Goal: Task Accomplishment & Management: Complete application form

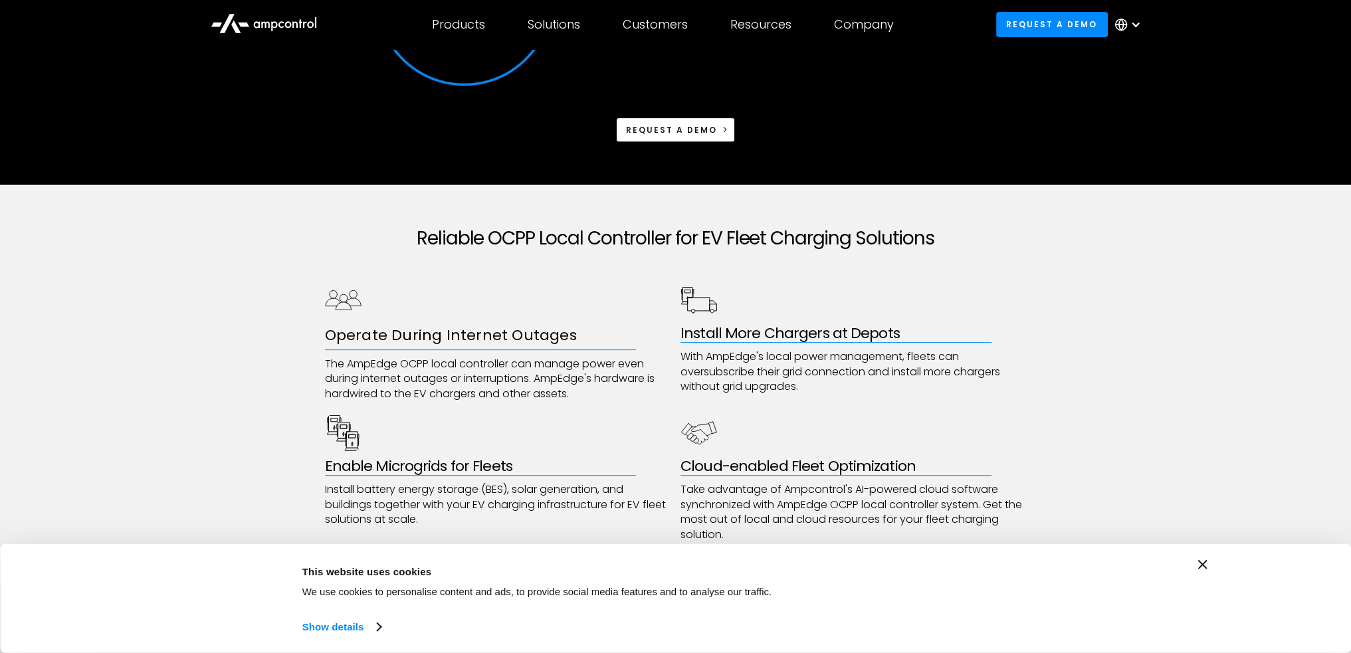
scroll to position [532, 0]
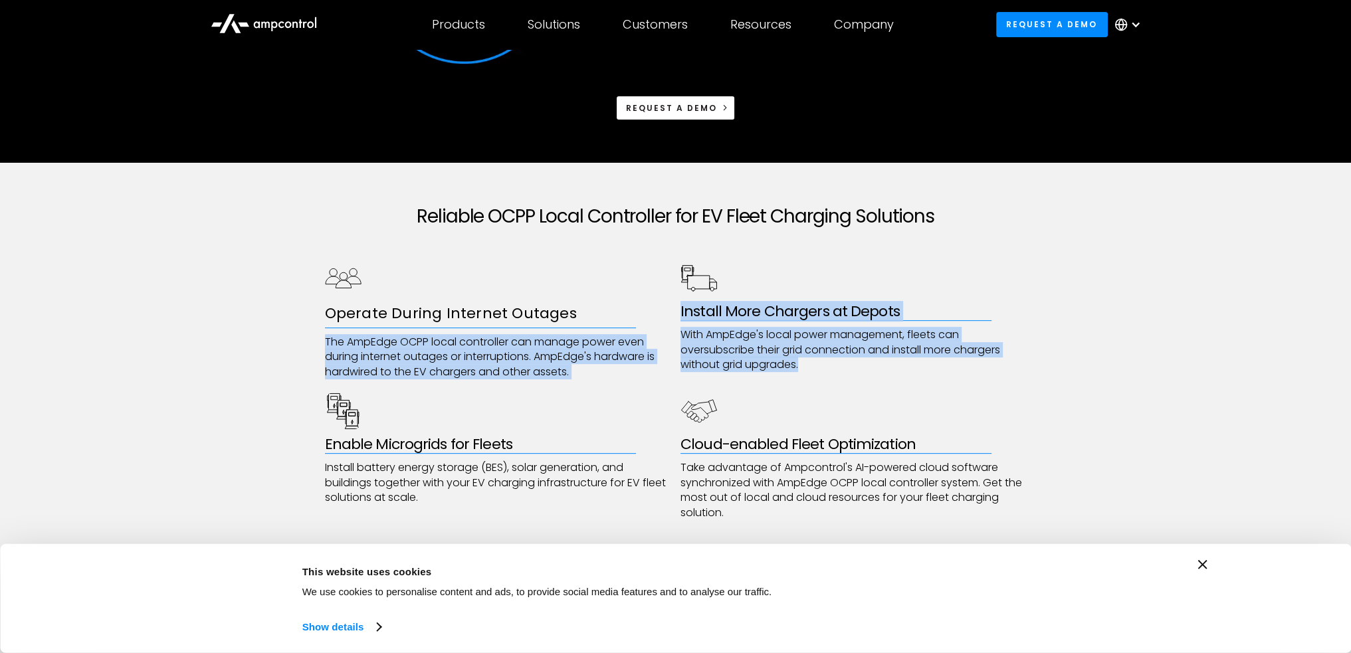
drag, startPoint x: 818, startPoint y: 365, endPoint x: 673, endPoint y: 314, distance: 152.8
click at [673, 314] on div "Operate During Internet Outages The AmpEdge OCPP local controller can manage po…" at bounding box center [676, 390] width 702 height 261
click at [760, 371] on p "With AmpEdge's local power management, fleets can oversubscribe their grid conn…" at bounding box center [854, 350] width 346 height 45
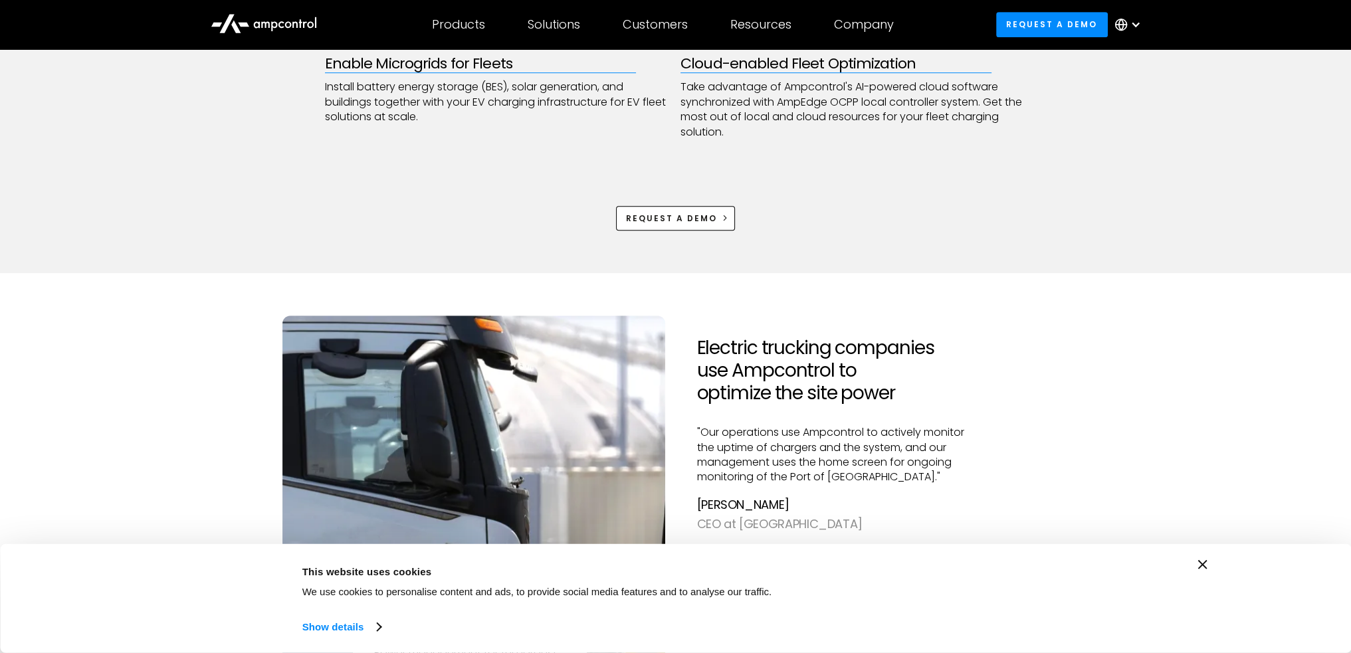
scroll to position [997, 0]
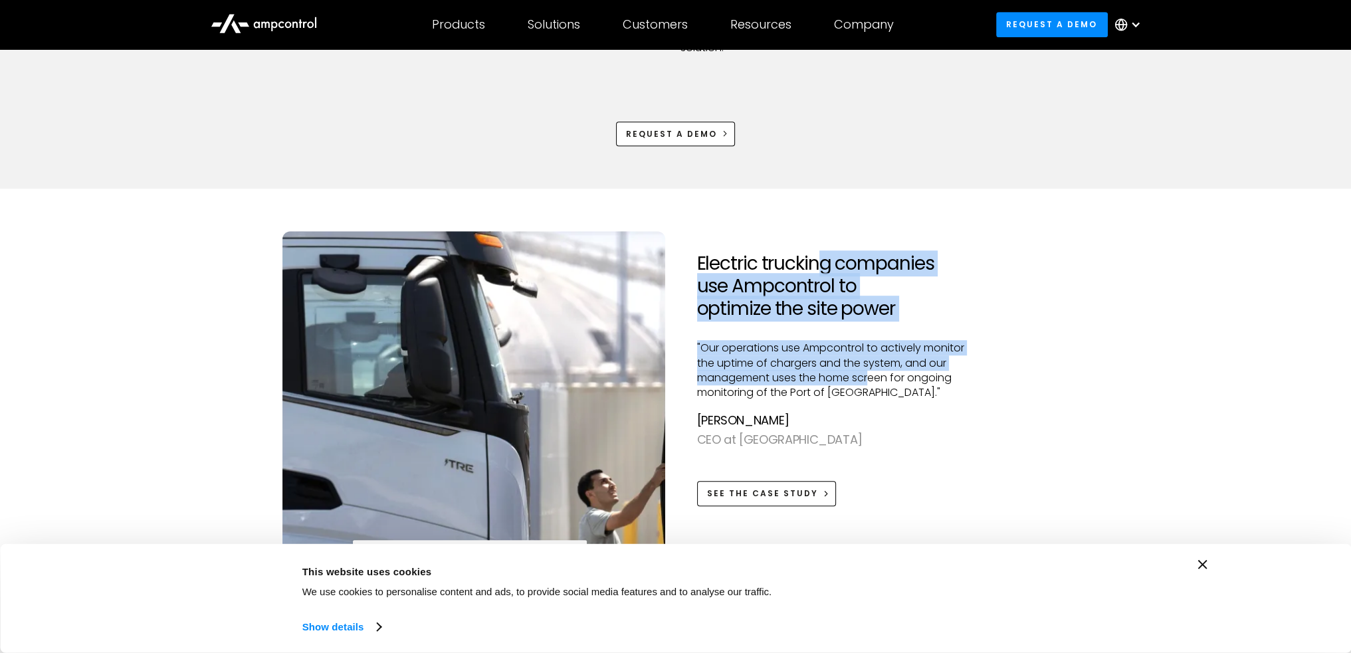
drag, startPoint x: 824, startPoint y: 229, endPoint x: 871, endPoint y: 377, distance: 155.8
click at [872, 377] on div "Electric trucking companies use Ampcontrol to optimize the site power "Our oper…" at bounding box center [676, 433] width 787 height 489
click at [871, 377] on p ""Our operations use Ampcontrol to actively monitor the uptime of chargers and t…" at bounding box center [839, 371] width 285 height 60
drag, startPoint x: 896, startPoint y: 396, endPoint x: 721, endPoint y: 245, distance: 231.9
click at [721, 245] on div "Electric trucking companies use Ampcontrol to optimize the site power "Our oper…" at bounding box center [839, 422] width 285 height 383
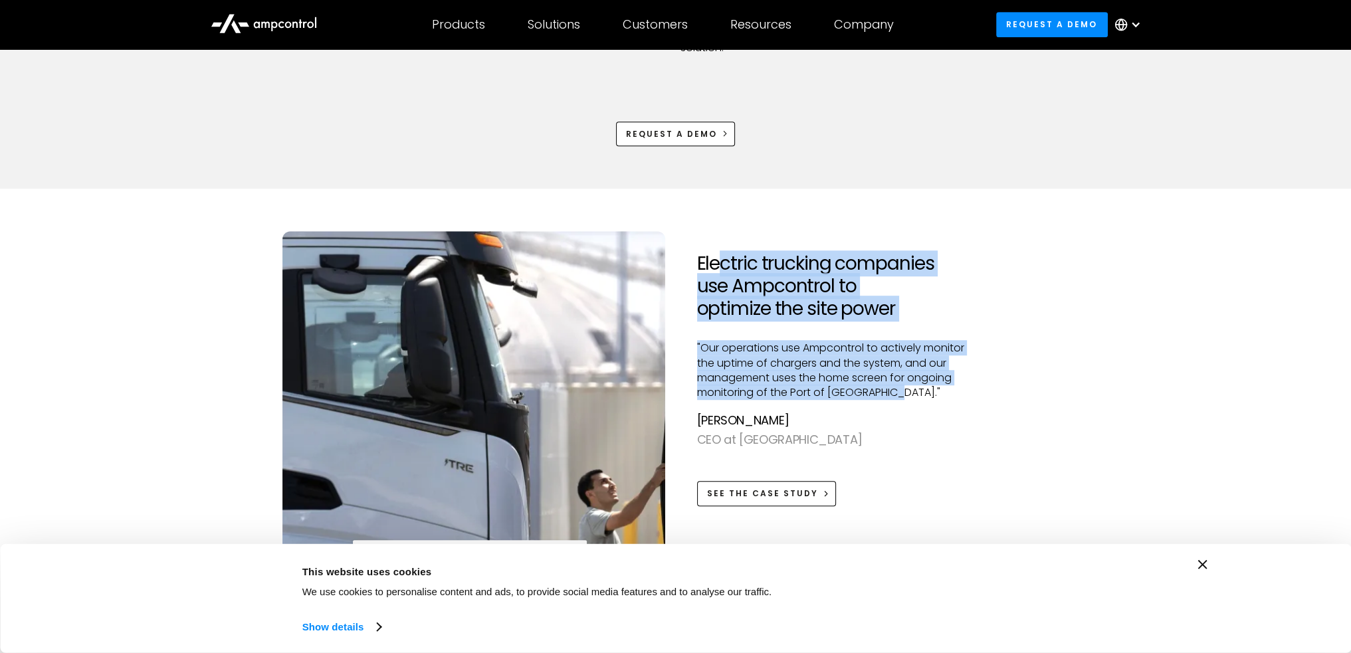
click at [721, 245] on div "Electric trucking companies use Ampcontrol to optimize the site power "Our oper…" at bounding box center [839, 422] width 285 height 383
drag, startPoint x: 826, startPoint y: 296, endPoint x: 933, endPoint y: 396, distance: 145.8
click at [933, 396] on div "Electric trucking companies use Ampcontrol to optimize the site power "Our oper…" at bounding box center [676, 433] width 787 height 489
click at [935, 396] on p ""Our operations use Ampcontrol to actively monitor the uptime of chargers and t…" at bounding box center [839, 371] width 285 height 60
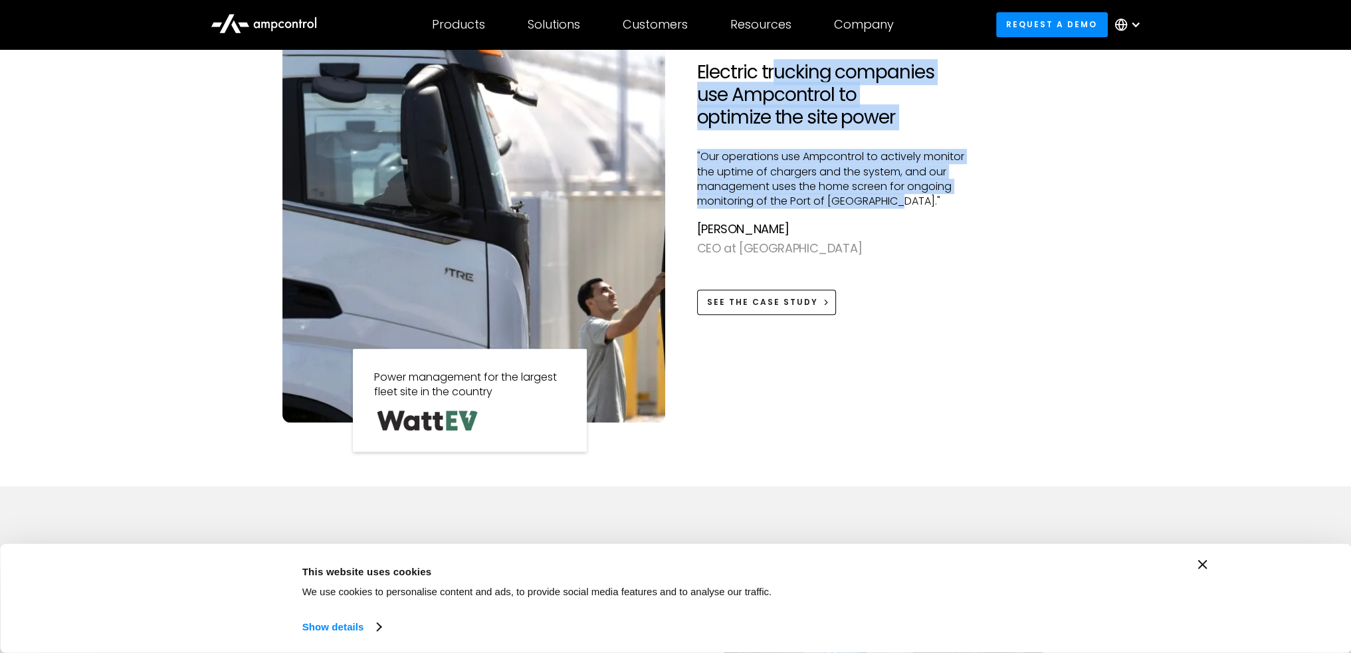
scroll to position [1197, 0]
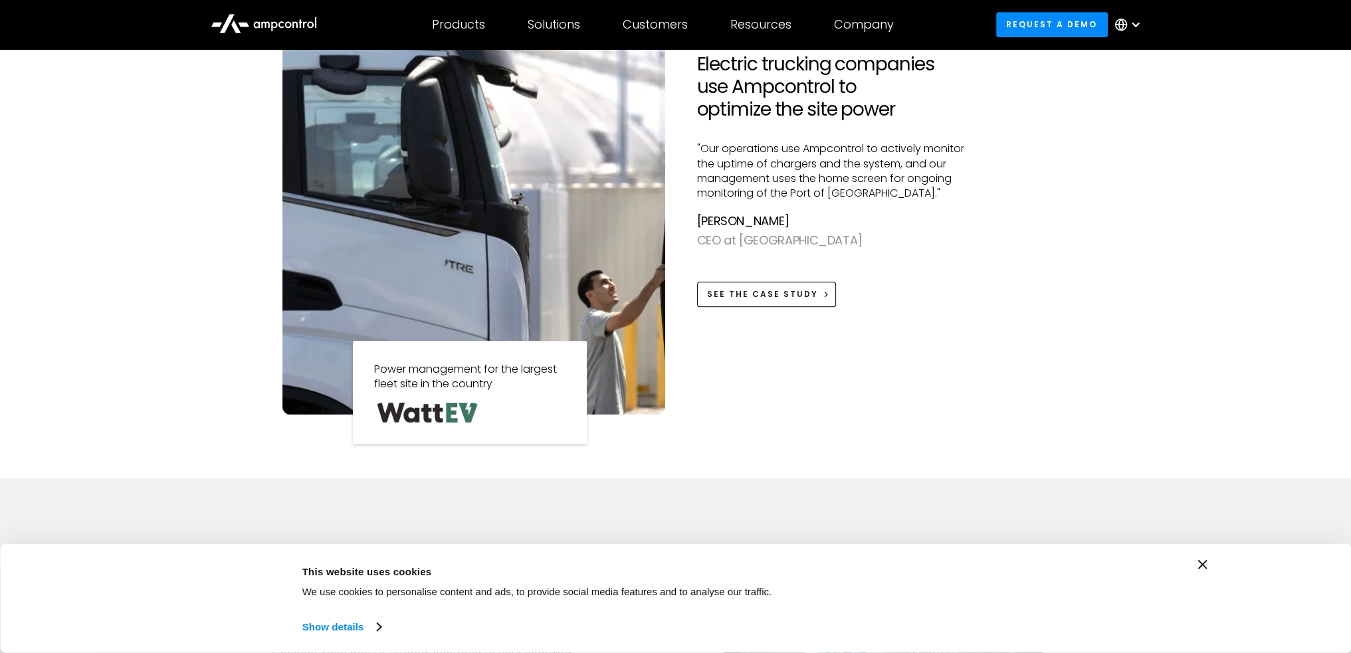
click at [965, 342] on div "Electric trucking companies use Ampcontrol to optimize the site power "Our oper…" at bounding box center [839, 223] width 285 height 383
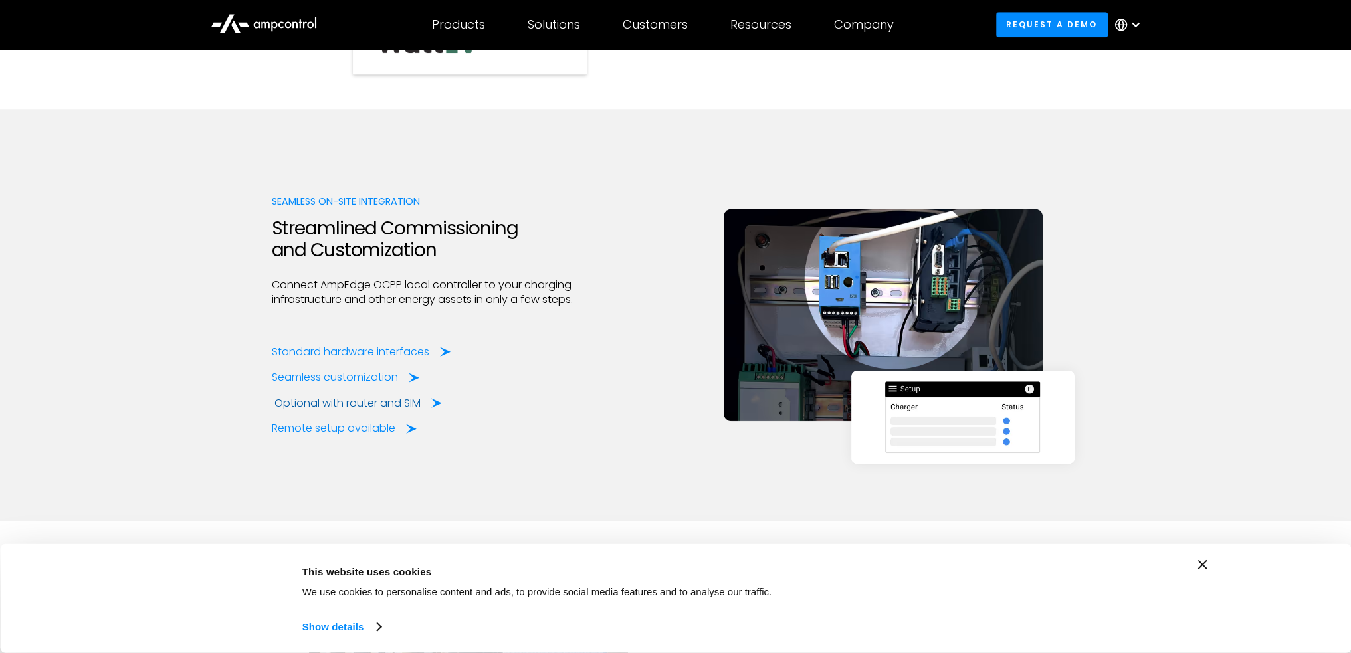
scroll to position [1595, 0]
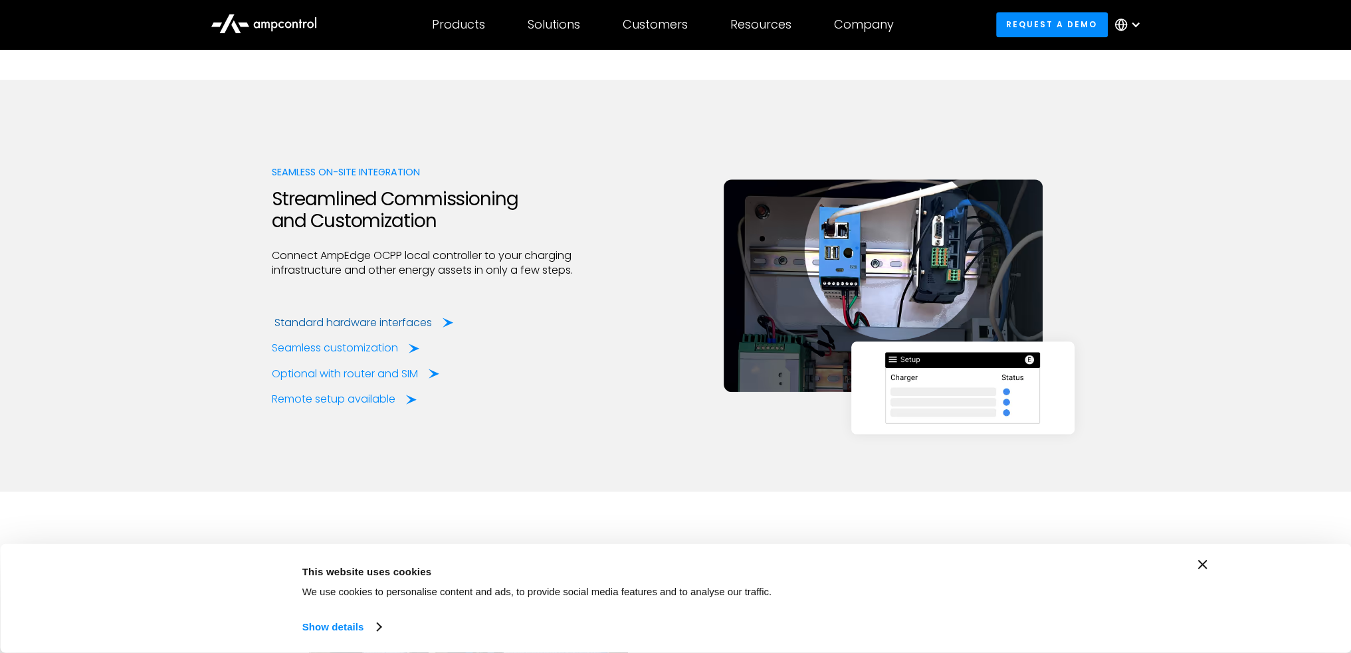
click at [390, 318] on div "Standard hardware interfaces" at bounding box center [354, 323] width 158 height 15
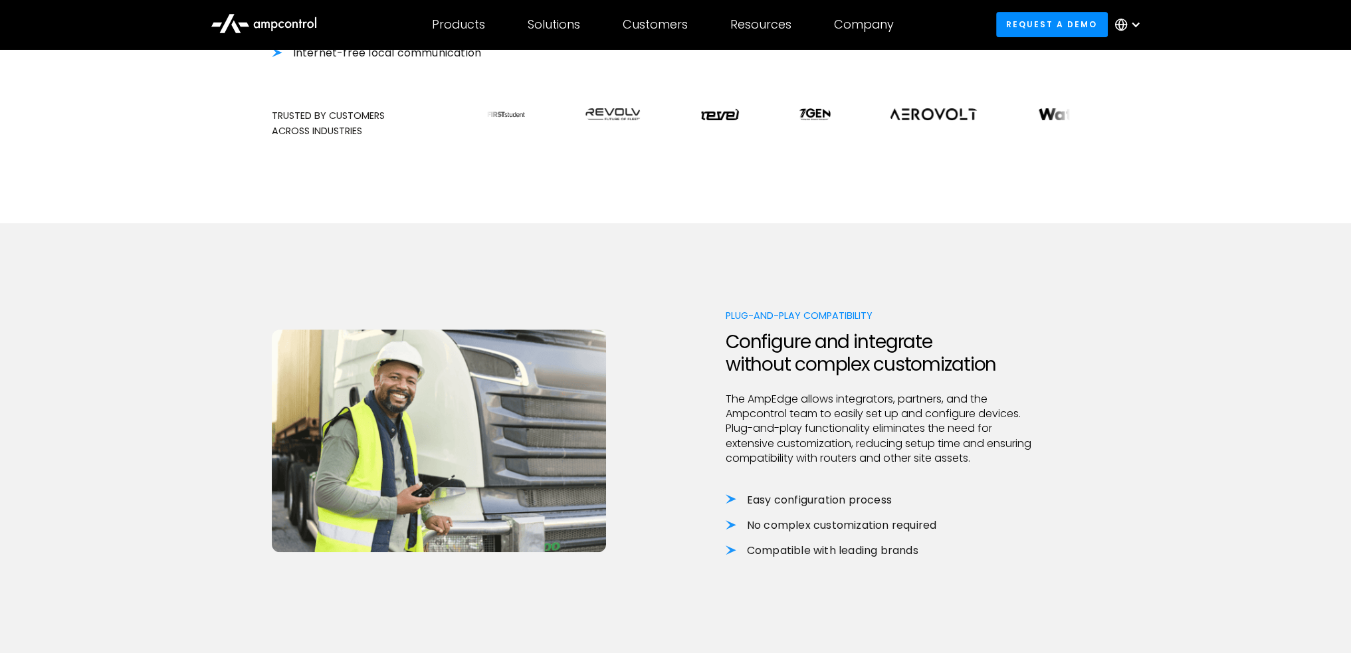
scroll to position [731, 0]
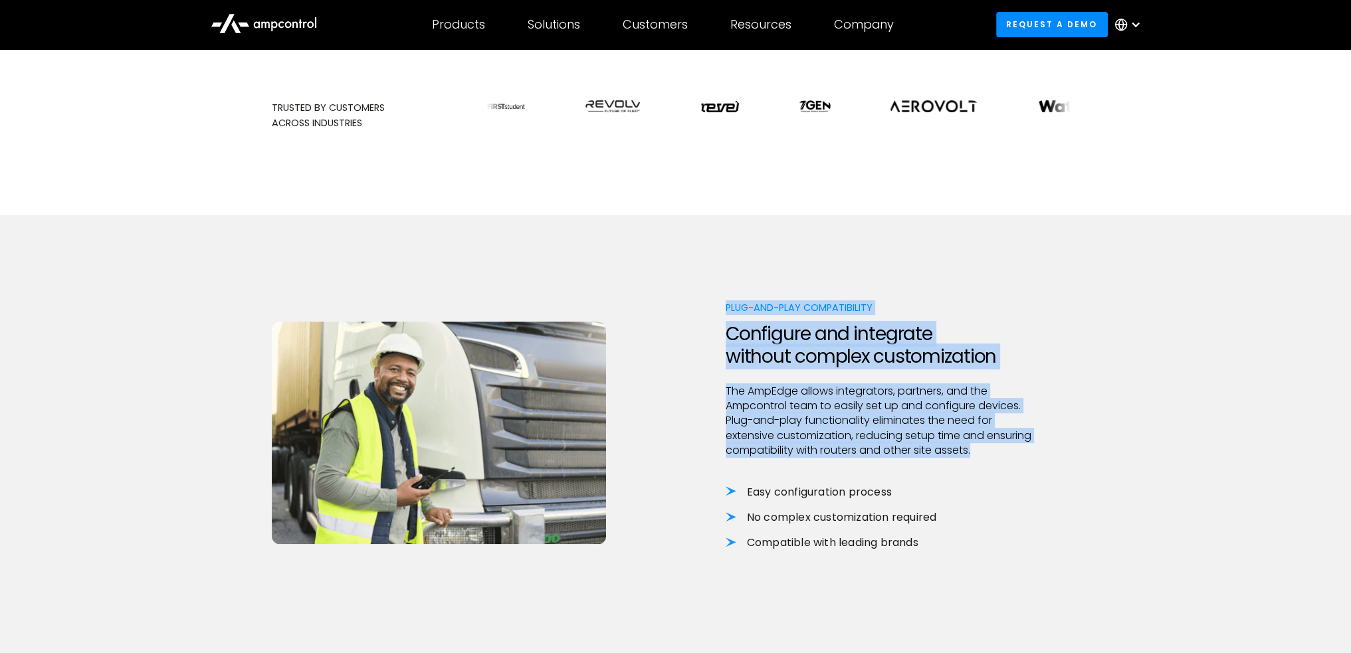
drag, startPoint x: 726, startPoint y: 302, endPoint x: 1006, endPoint y: 453, distance: 318.5
click at [1006, 453] on div "Plug-and-Play Compatibility Configure and integrate without complex customizati…" at bounding box center [883, 438] width 315 height 277
click at [1006, 453] on p "The AmpEdge allows integrators, partners, and the Ampcontrol team to easily set…" at bounding box center [883, 421] width 315 height 74
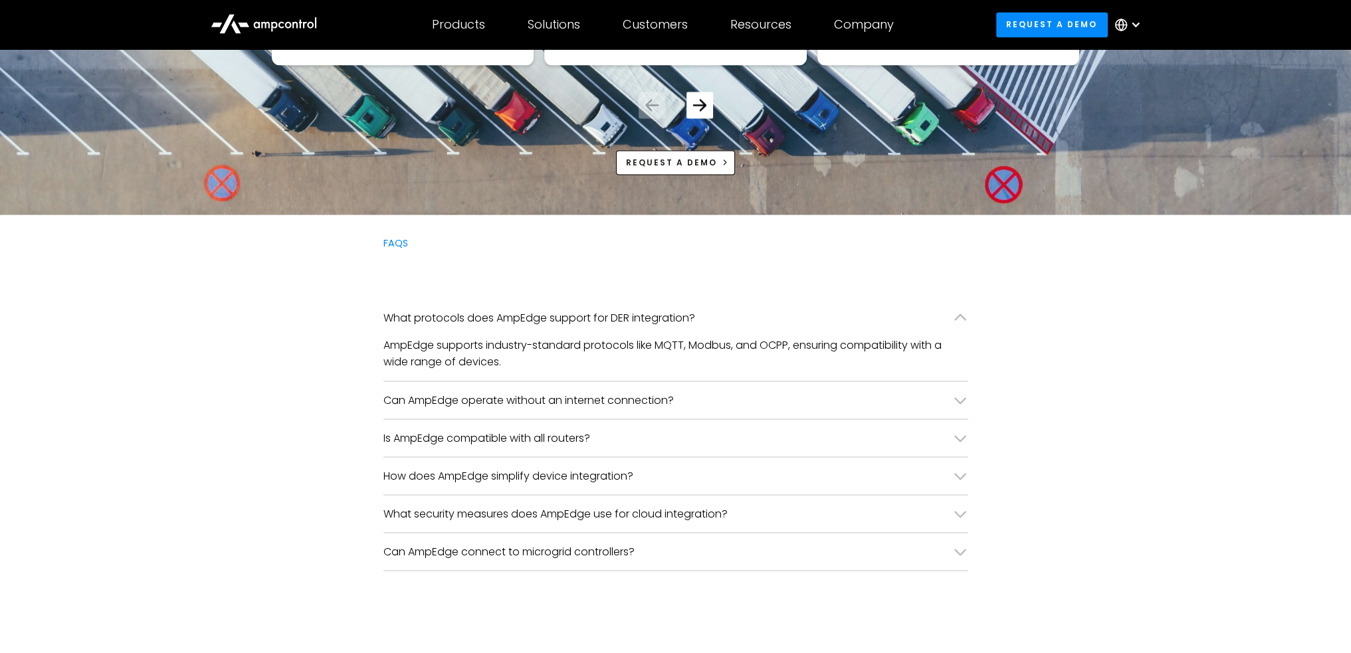
scroll to position [3124, 0]
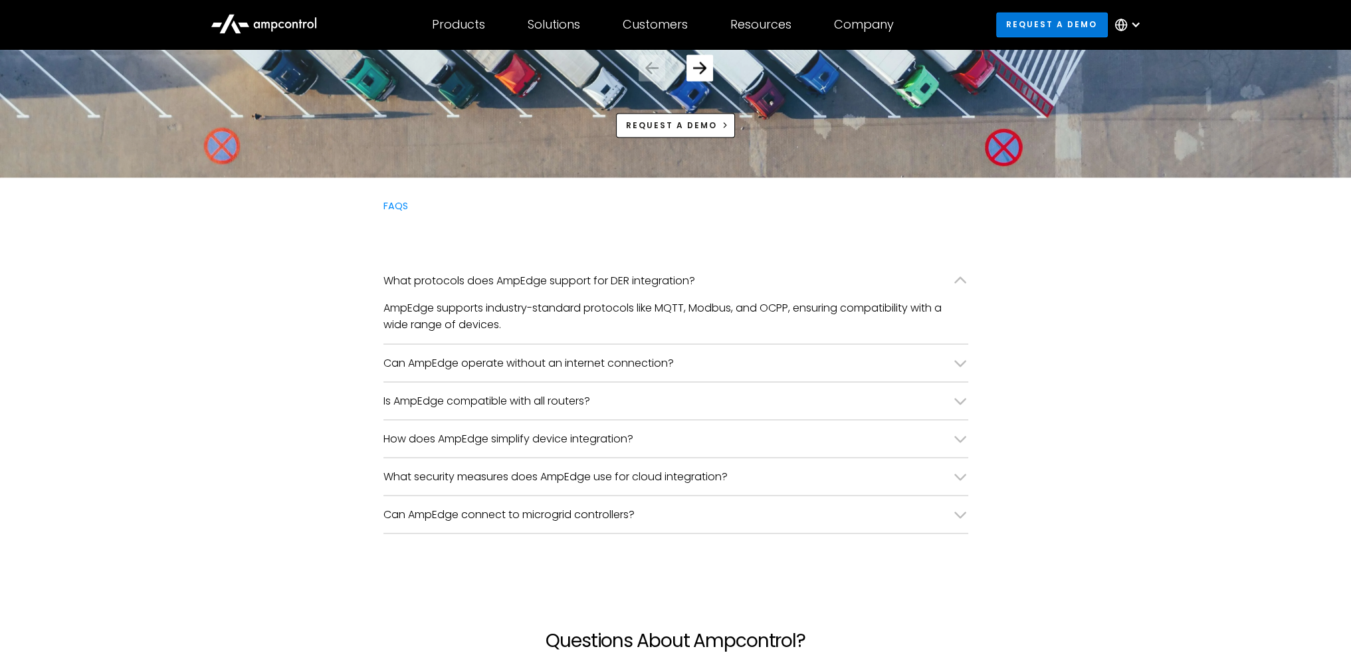
click at [1073, 15] on link "Request a demo" at bounding box center [1052, 24] width 112 height 25
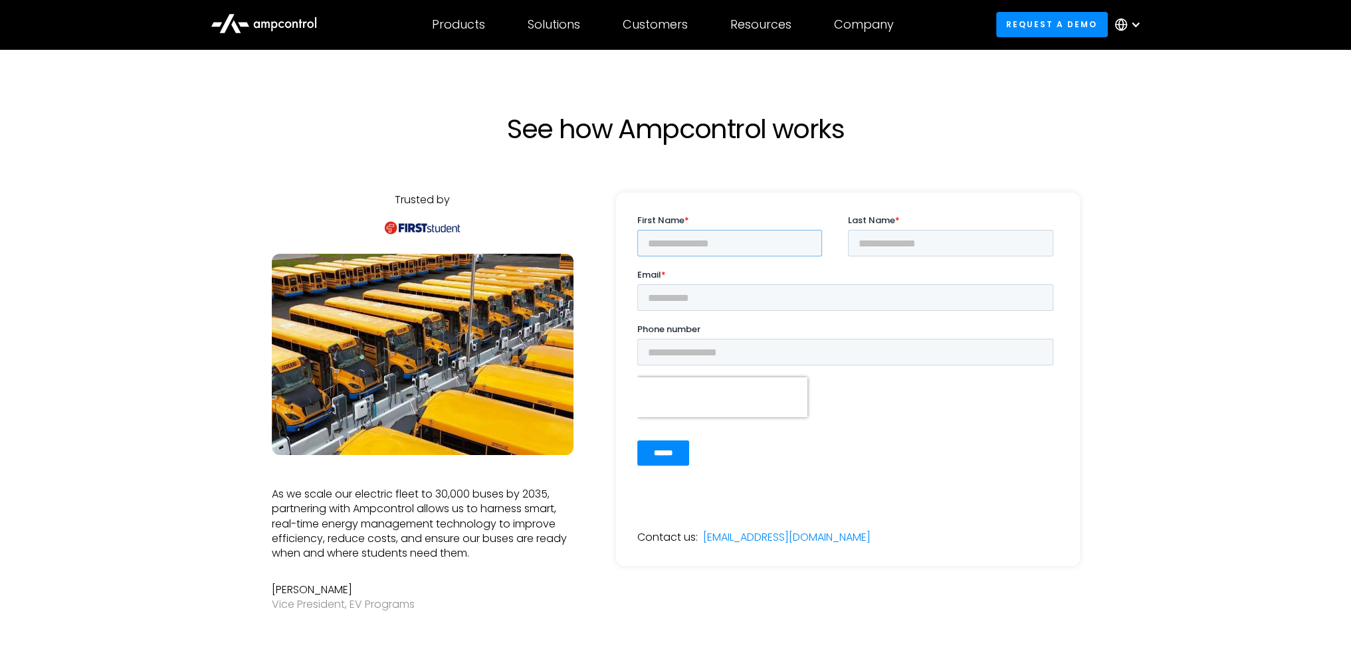
click at [764, 241] on input "First Name *" at bounding box center [729, 243] width 185 height 27
type input "******"
click at [946, 221] on label "Last Name *" at bounding box center [953, 220] width 211 height 13
click at [946, 230] on input "Last Name *" at bounding box center [950, 243] width 205 height 27
click at [945, 231] on input "Last Name *" at bounding box center [950, 243] width 205 height 27
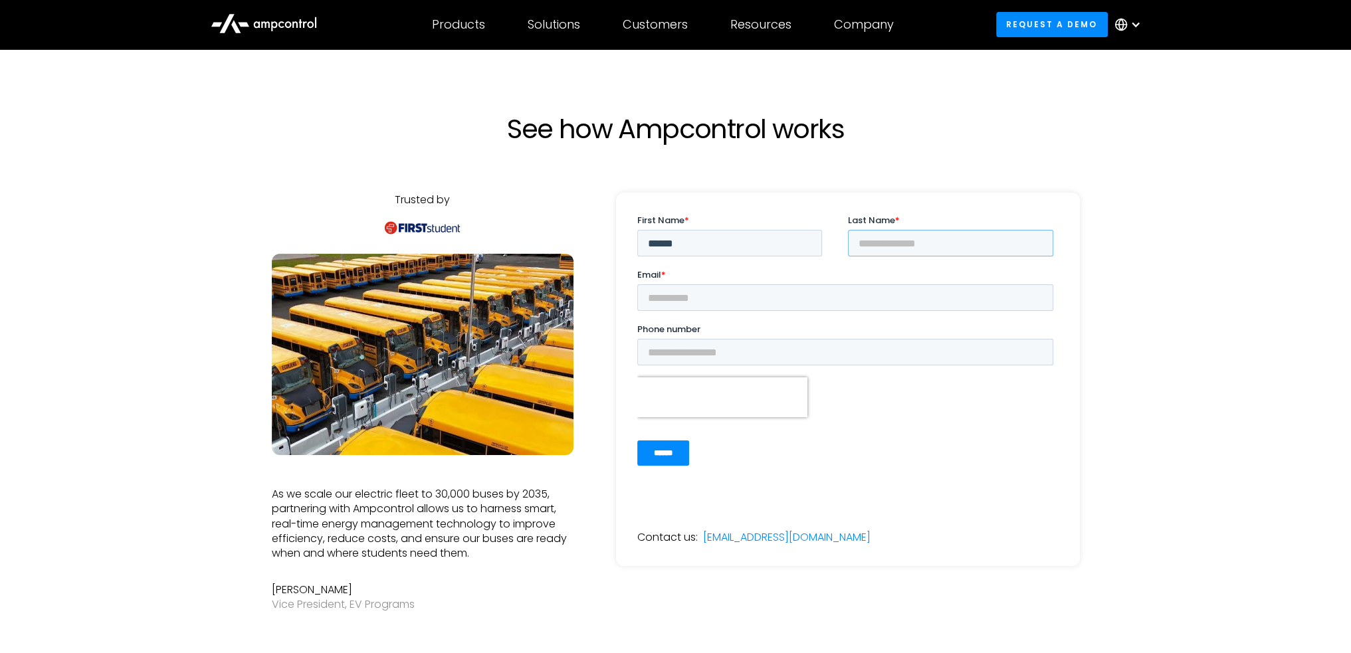
type input "*****"
click at [819, 286] on input "Email *" at bounding box center [845, 298] width 416 height 27
type input "**********"
click at [975, 419] on form "**********" at bounding box center [847, 345] width 421 height 263
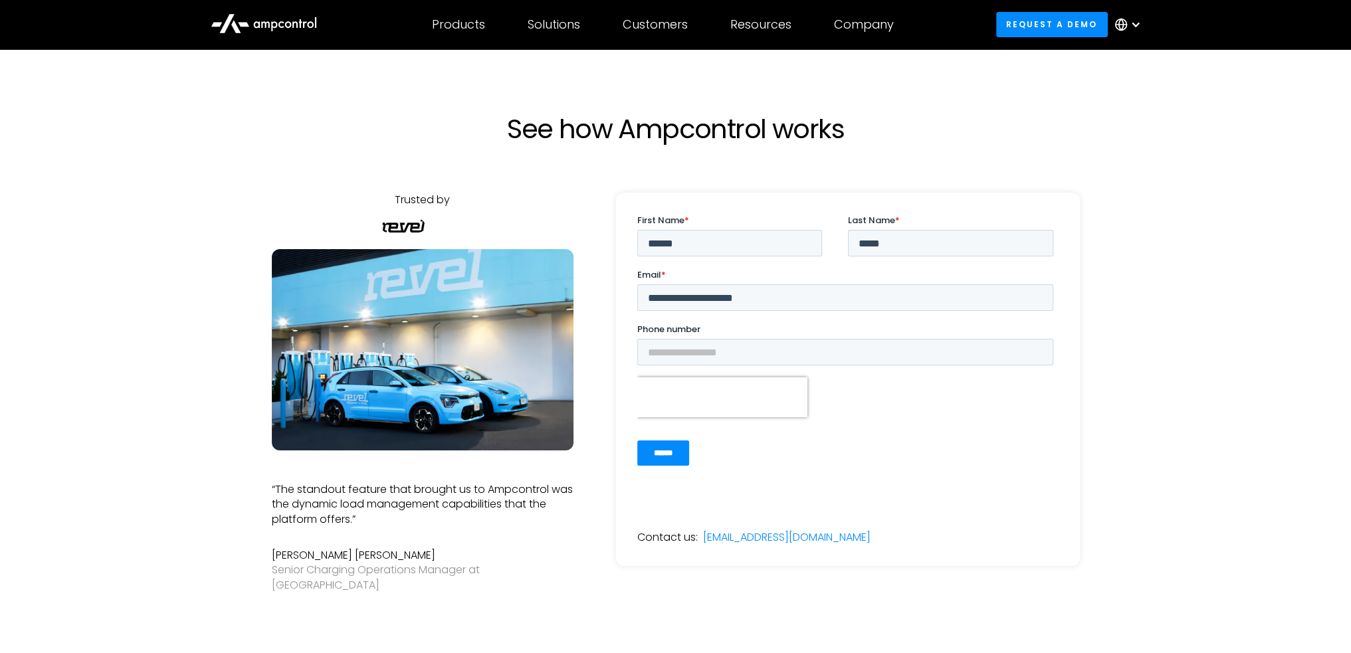
click at [677, 456] on input "******" at bounding box center [663, 453] width 52 height 25
